Goal: Communication & Community: Answer question/provide support

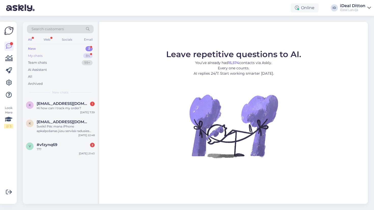
click at [90, 54] on div "84" at bounding box center [87, 55] width 9 height 5
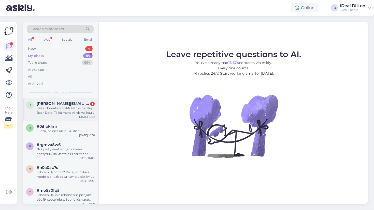
click at [72, 114] on div "Kas ir domāts ar IBAN Name pie Buy Back Data. Tā kā mans vārds vai kaut kāds ba…" at bounding box center [66, 110] width 58 height 9
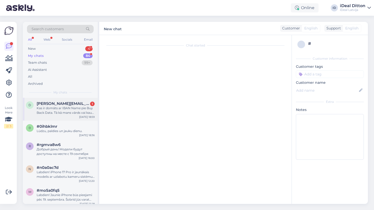
click at [71, 106] on div "Kas ir domāts ar IBAN Name pie Buy Back Data. Tā kā mans vārds vai kaut kāds ba…" at bounding box center [66, 110] width 58 height 9
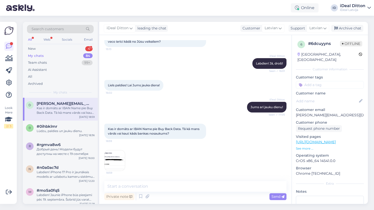
click at [119, 160] on img at bounding box center [115, 161] width 20 height 20
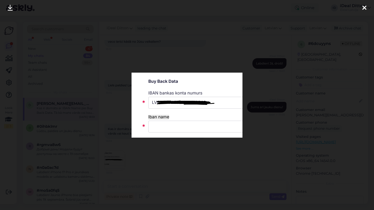
click at [182, 153] on div at bounding box center [187, 105] width 374 height 210
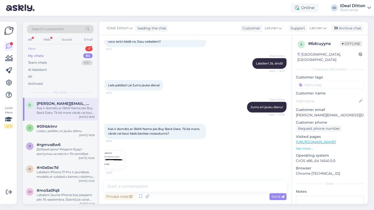
click at [80, 50] on div "New 4" at bounding box center [60, 48] width 67 height 7
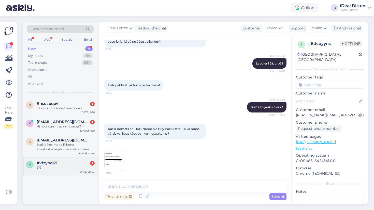
click at [73, 168] on div "???" at bounding box center [66, 168] width 58 height 5
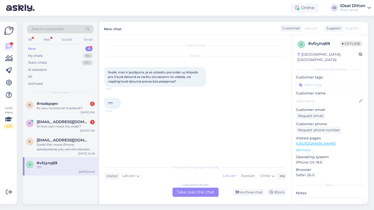
click at [207, 194] on div "Latvian to Latvian Take over the chat" at bounding box center [195, 192] width 46 height 9
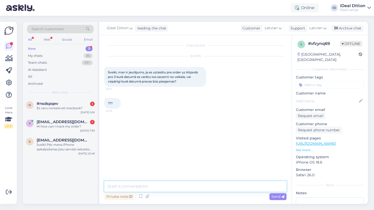
click at [185, 189] on textarea at bounding box center [195, 186] width 182 height 11
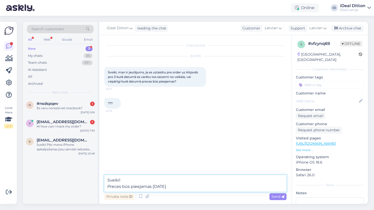
type textarea "Sveiki! Preces būs pieejamas 19.septembrī."
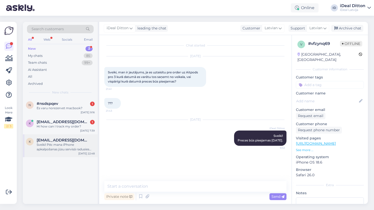
click at [67, 146] on div "Sveiki! Pēc mana iPhone apkalpošanas jūsu servisā radusies problēma ar datiem. …" at bounding box center [66, 147] width 58 height 9
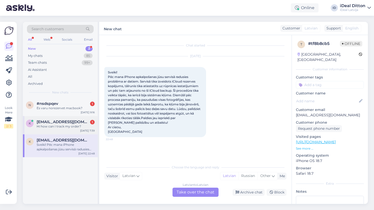
click at [66, 124] on div "Hi how can I track my order?" at bounding box center [66, 126] width 58 height 5
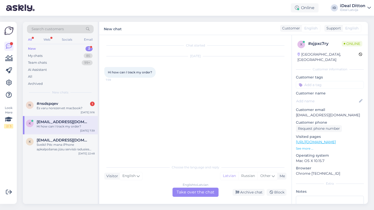
click at [194, 192] on div "English to Latvian Take over the chat" at bounding box center [195, 192] width 46 height 9
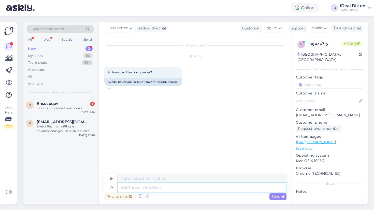
click at [149, 189] on textarea at bounding box center [202, 187] width 169 height 9
type textarea "Sveiki!"
type textarea "Hello!"
type textarea "Sveiki! Vai J"
type textarea "Hello! Or"
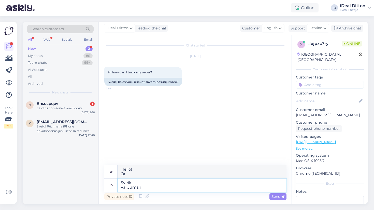
type textarea "Sveiki! Vai Jums ir"
type textarea "Hello! Do you have"
type textarea "Sveiki! Vai Jums ir pasūtījuma n"
type textarea "Hello! Do you have an order?"
type textarea "Sveiki! Vai Jums ir pasūtījuma numurs?"
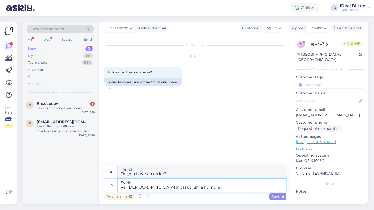
type textarea "Hello! Do you have an order number?"
type textarea "Sveiki! Vai Jums ir pasūtījuma numurs?"
click at [280, 199] on span "Send" at bounding box center [277, 197] width 13 height 5
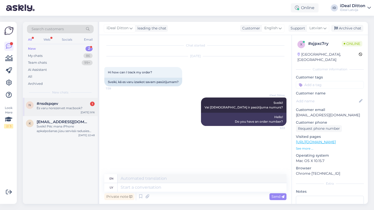
click at [79, 107] on div "Es varu norezervet macbook?" at bounding box center [66, 108] width 58 height 5
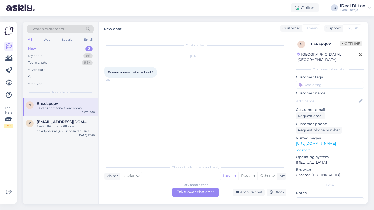
click at [196, 190] on div "Latvian to Latvian Take over the chat" at bounding box center [195, 192] width 46 height 9
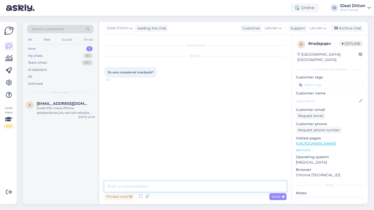
click at [183, 190] on textarea at bounding box center [195, 186] width 182 height 11
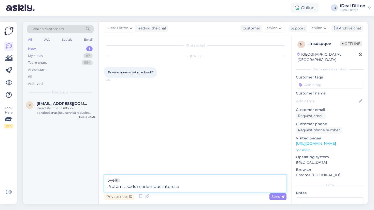
type textarea "Sveiki! Protams, kāds modelis Jūs interesē?"
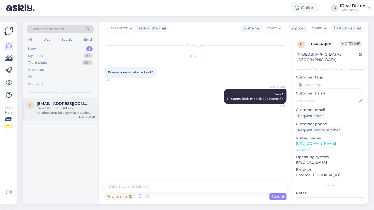
click at [58, 105] on span "katelo1721@gmail.com" at bounding box center [63, 104] width 53 height 5
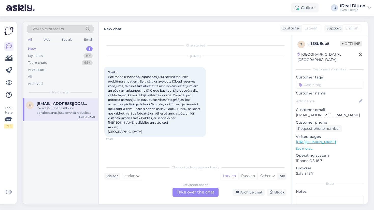
click at [191, 191] on div "Latvian to Latvian Take over the chat" at bounding box center [195, 192] width 46 height 9
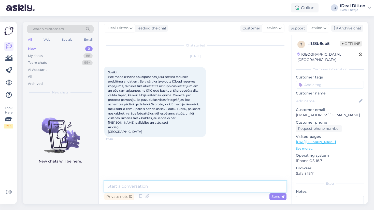
click at [171, 190] on textarea at bounding box center [195, 186] width 182 height 11
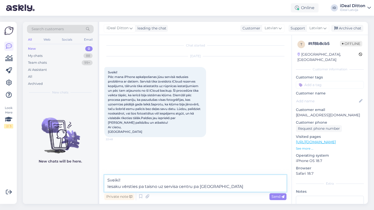
paste textarea "Zvani uz bezmaksas tālruni +371 2 9808281, vai raksti mums čatā vai sazinies ar…"
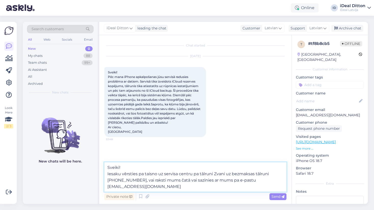
drag, startPoint x: 214, startPoint y: 174, endPoint x: 276, endPoint y: 174, distance: 61.1
click at [276, 174] on textarea "Sveiki! Iesaku vērsties pa taisno uz servisa centru pa tālruni Zvani uz bezmaks…" at bounding box center [195, 178] width 182 height 30
drag, startPoint x: 145, startPoint y: 181, endPoint x: 224, endPoint y: 180, distance: 79.1
click at [224, 180] on textarea "Sveiki! Iesaku vērsties pa taisno uz servisa centru pa tālruni +371 2 9808281, …" at bounding box center [195, 178] width 182 height 30
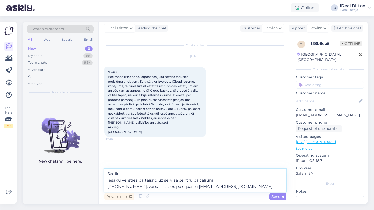
click at [242, 188] on textarea "Sveiki! Iesaku vērsties pa taisno uz servisa centru pa tālruni +371 2 9808281, …" at bounding box center [195, 180] width 182 height 23
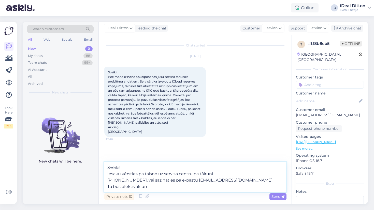
drag, startPoint x: 153, startPoint y: 189, endPoint x: 97, endPoint y: 188, distance: 56.5
click at [97, 188] on div "Search customers All Web Socials Email New 0 My chats 88 Team chats 99+ AI Assi…" at bounding box center [195, 113] width 345 height 182
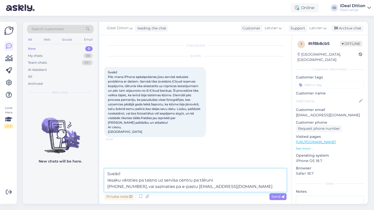
click at [158, 185] on textarea "Sveiki! Iesaku vērsties pa taisno uz servisa centru pa tālruni +371 2 9808281, …" at bounding box center [195, 180] width 182 height 23
click at [138, 187] on textarea "Sveiki! Iesaku vērsties pa taisno uz servisa centru pa tālruni +371 2 9808281, …" at bounding box center [195, 180] width 182 height 23
type textarea "Sveiki! Iesaku vērsties pa taisno uz servisa centru pa tālruni +371 2 9808281 v…"
click at [238, 187] on textarea "Sveiki! Iesaku vērsties pa taisno uz servisa centru pa tālruni +371 2 9808281 v…" at bounding box center [195, 180] width 182 height 23
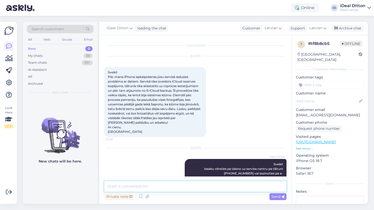
scroll to position [8, 0]
